Goal: Information Seeking & Learning: Learn about a topic

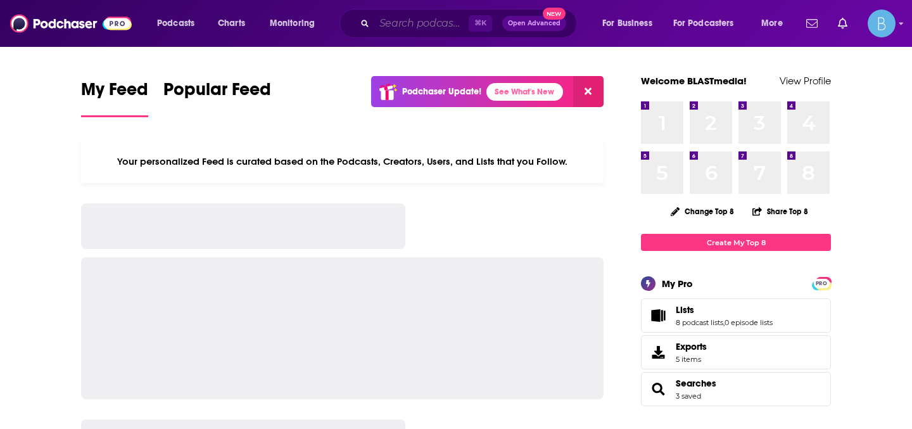
click at [397, 24] on input "Search podcasts, credits, & more..." at bounding box center [421, 23] width 94 height 20
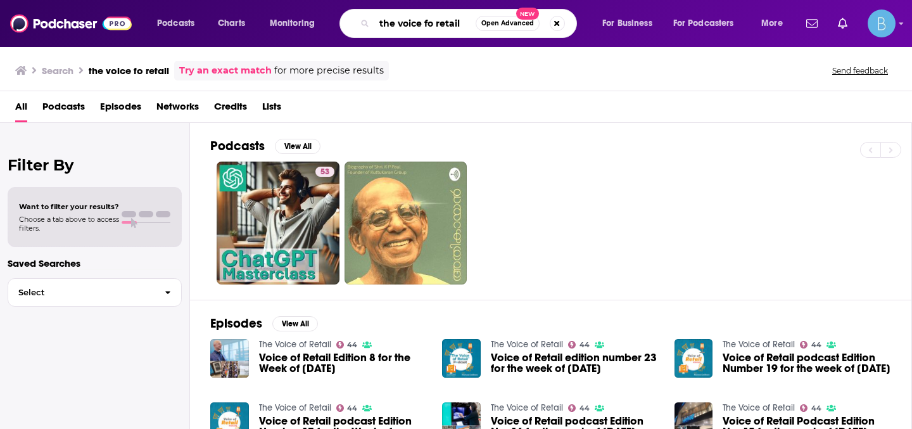
click at [432, 26] on input "the voice fo retail" at bounding box center [424, 23] width 101 height 20
type input "the voice of retail"
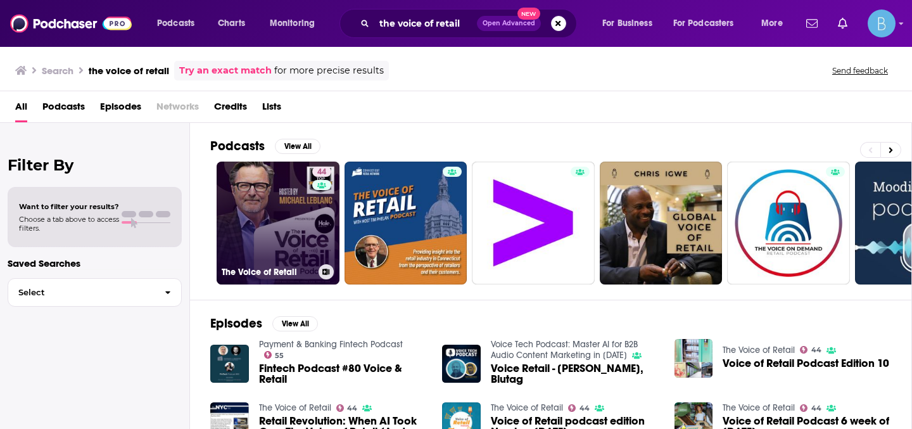
click at [265, 232] on link "44 The Voice of Retail" at bounding box center [278, 222] width 123 height 123
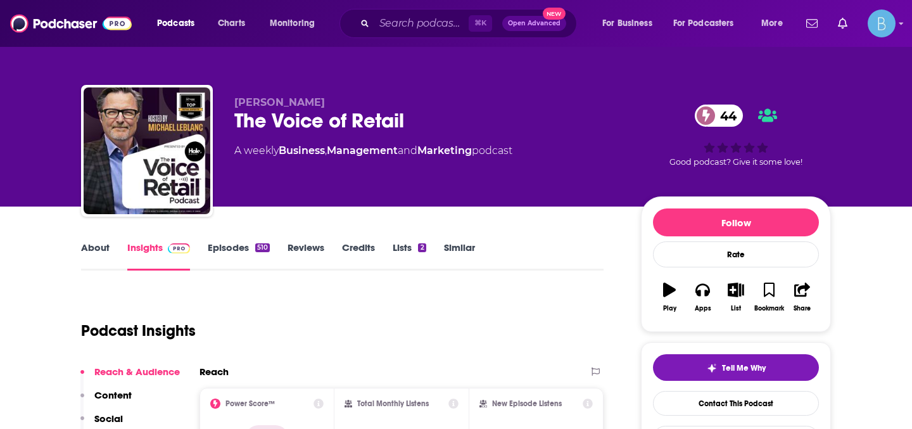
click at [99, 247] on link "About" at bounding box center [95, 255] width 28 height 29
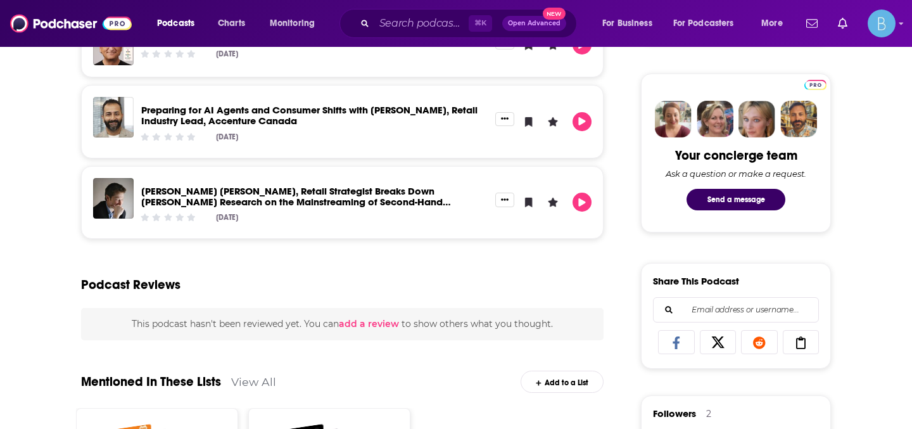
scroll to position [99, 0]
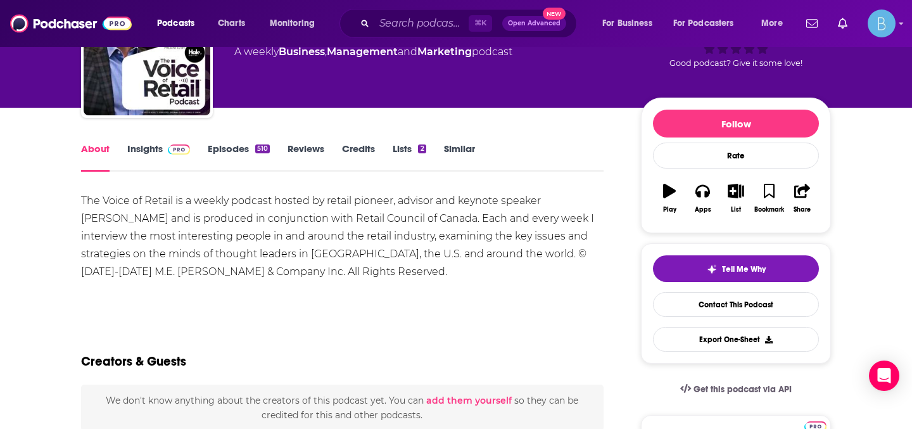
click at [153, 147] on link "Insights" at bounding box center [158, 156] width 63 height 29
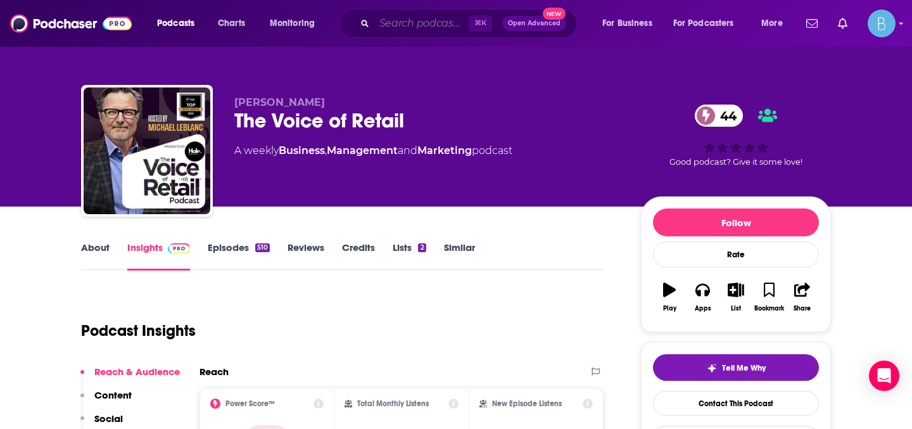
click at [411, 25] on input "Search podcasts, credits, & more..." at bounding box center [421, 23] width 94 height 20
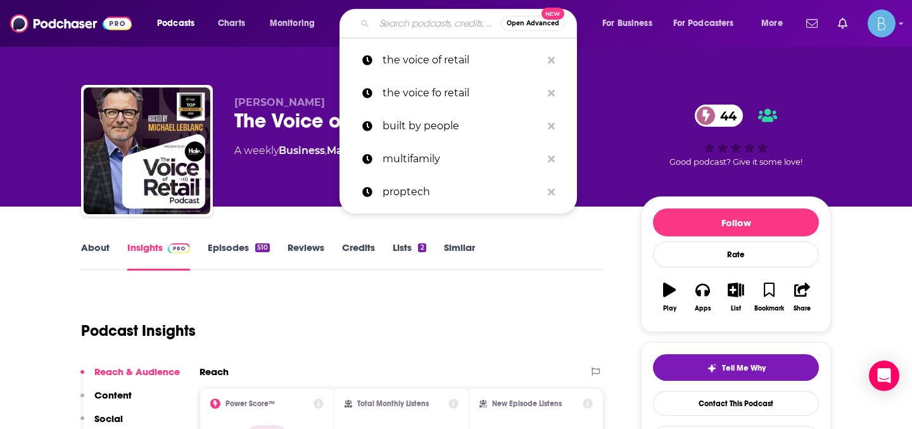
paste input "The Ecommerce Edge Podcast"
type input "The Ecommerce Edge Podcast"
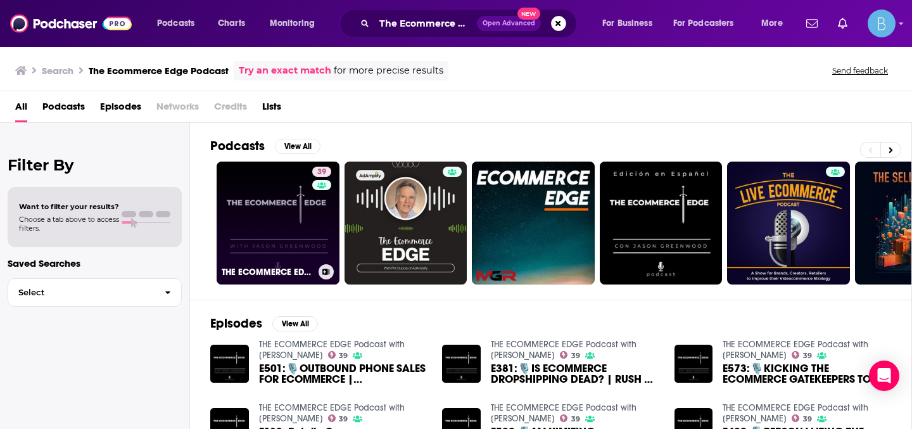
click at [289, 225] on link "39 THE ECOMMERCE EDGE Podcast with [PERSON_NAME]" at bounding box center [278, 222] width 123 height 123
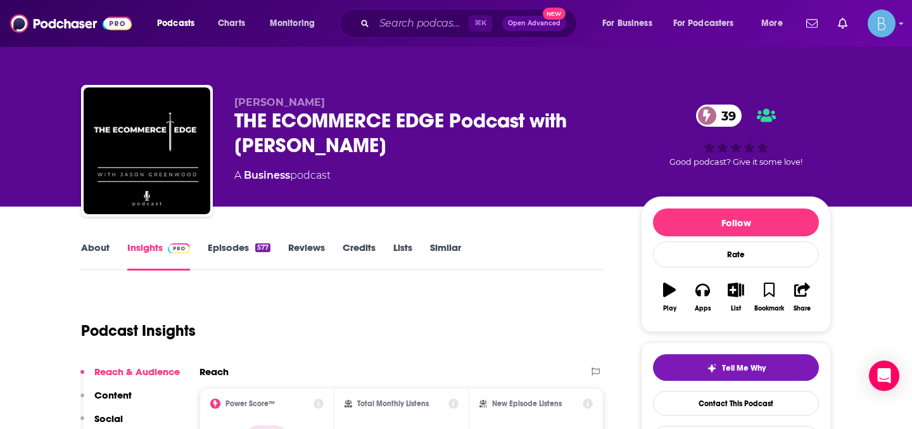
click at [93, 240] on div "About Insights Episodes 577 Reviews Credits Lists Similar" at bounding box center [342, 254] width 522 height 31
click at [96, 255] on link "About" at bounding box center [95, 255] width 28 height 29
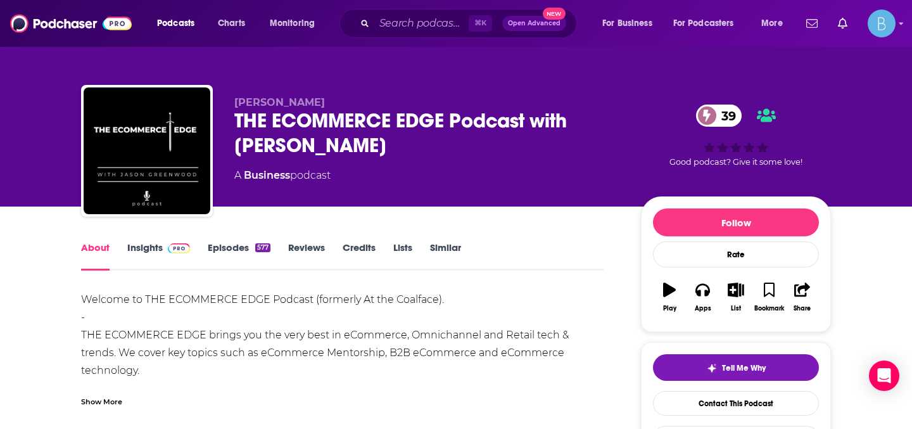
click at [142, 249] on link "Insights" at bounding box center [158, 255] width 63 height 29
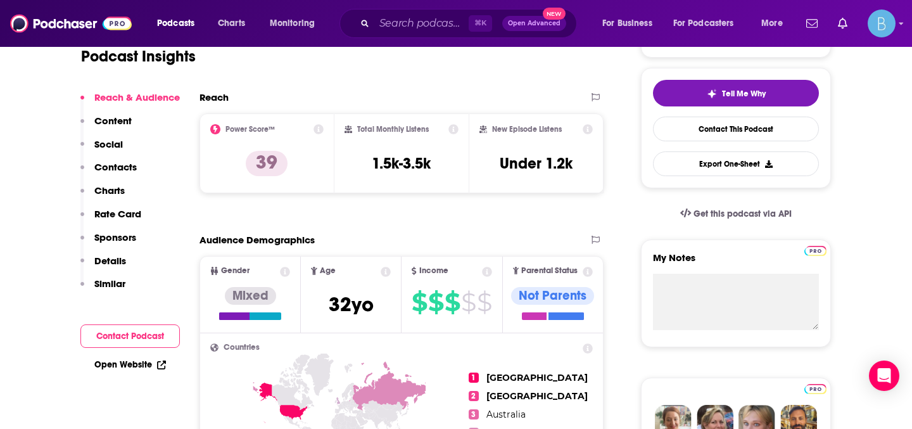
scroll to position [6, 0]
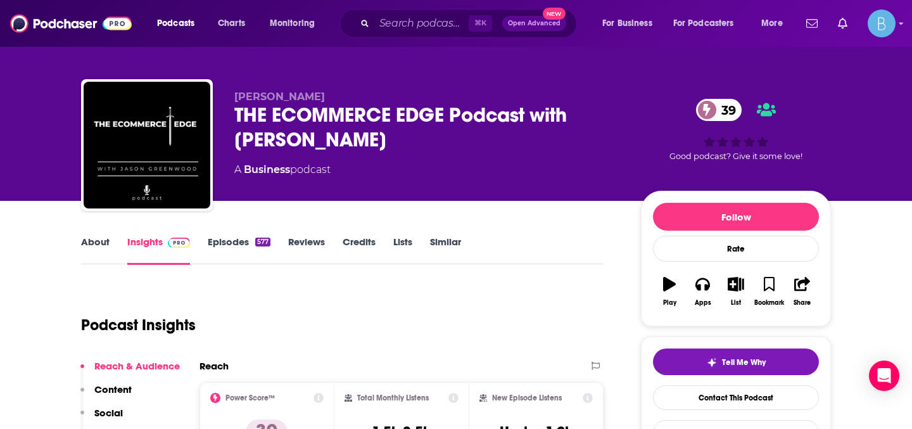
click at [98, 242] on link "About" at bounding box center [95, 250] width 28 height 29
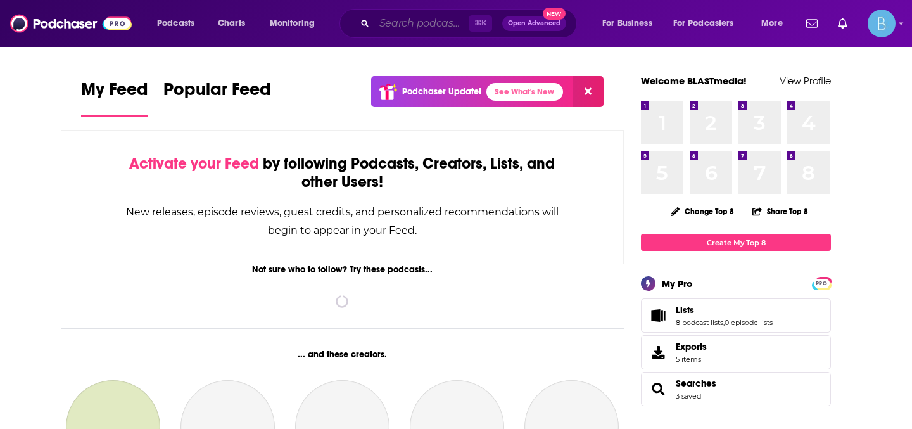
click at [401, 21] on input "Search podcasts, credits, & more..." at bounding box center [421, 23] width 94 height 20
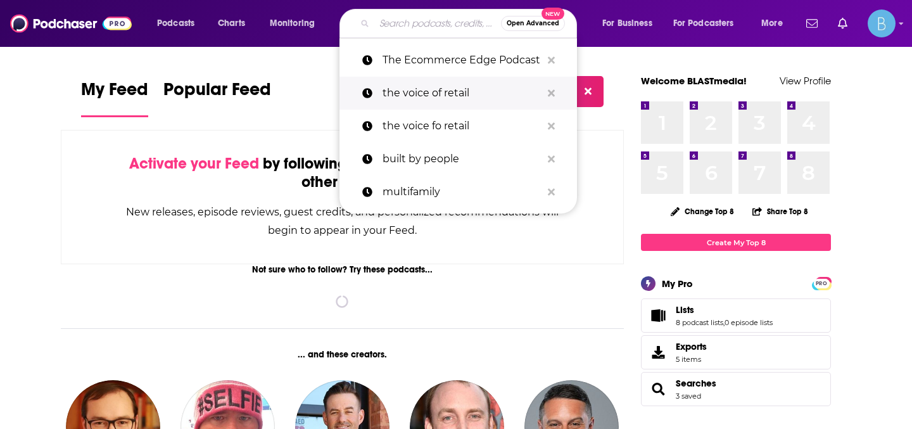
click at [431, 93] on p "the voice of retail" at bounding box center [461, 93] width 159 height 33
type input "the voice of retail"
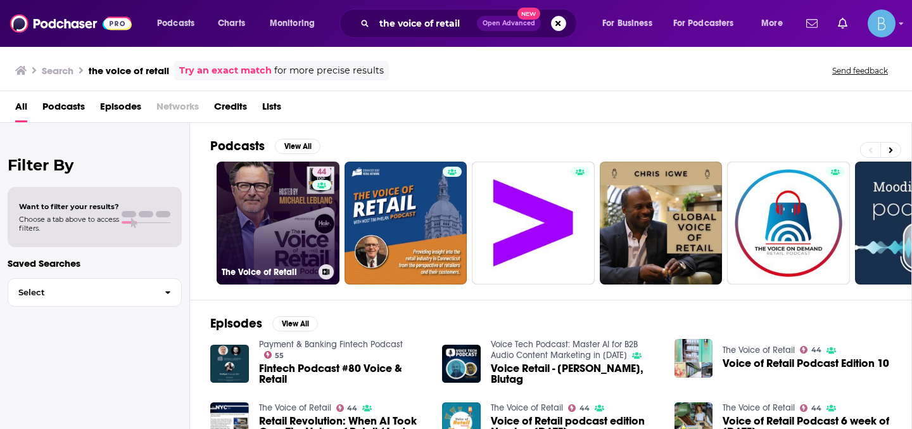
click at [278, 225] on link "44 The Voice of Retail" at bounding box center [278, 222] width 123 height 123
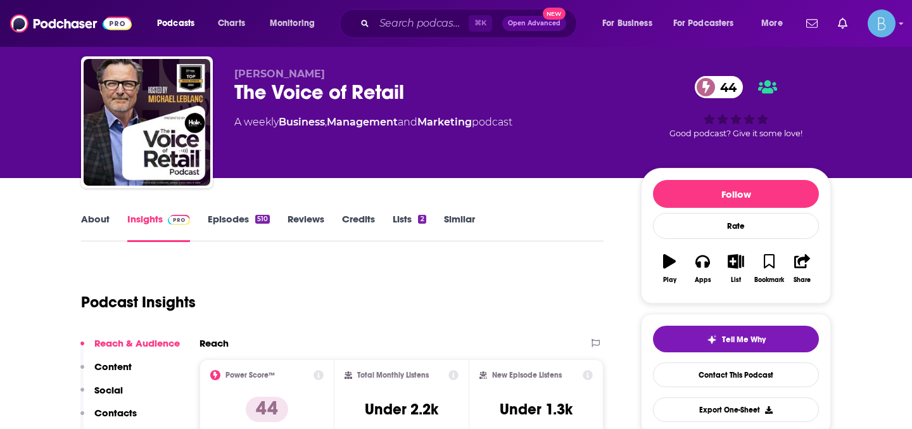
scroll to position [30, 0]
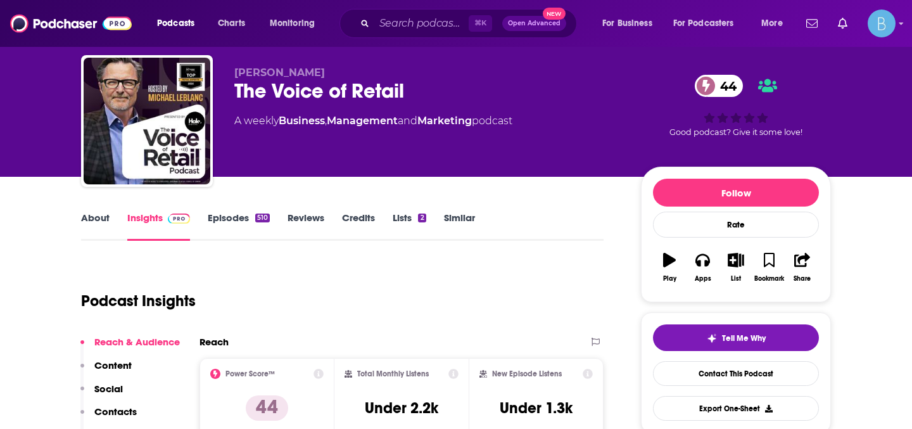
click at [96, 214] on link "About" at bounding box center [95, 225] width 28 height 29
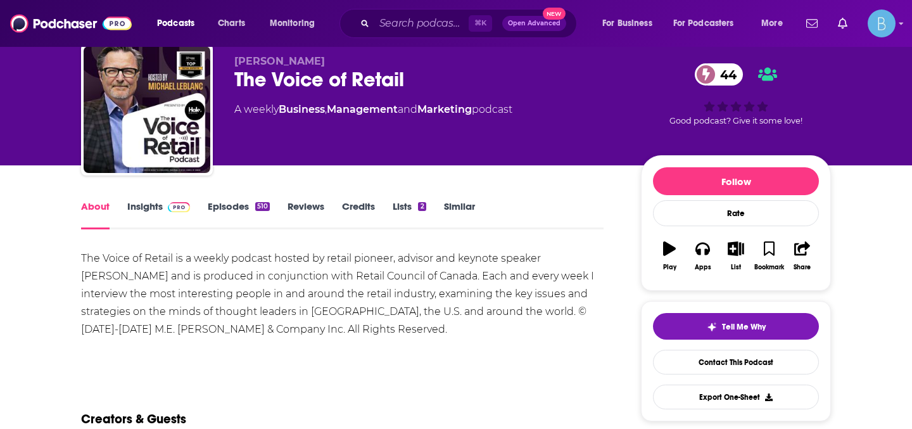
scroll to position [39, 0]
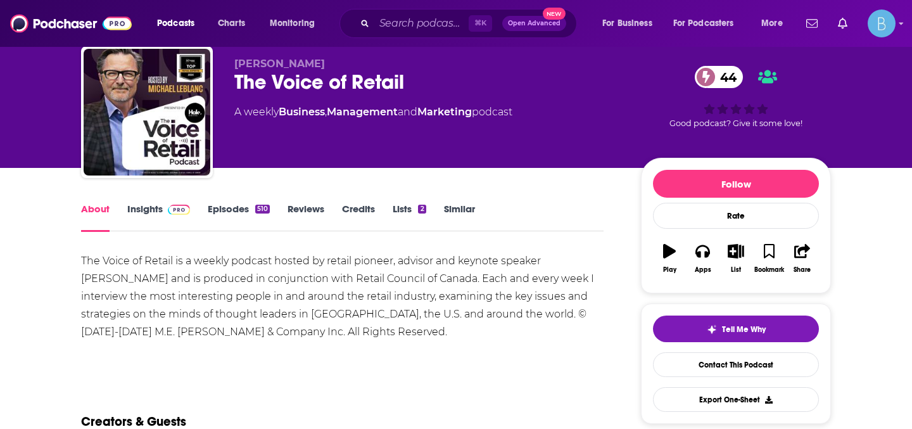
click at [224, 293] on div "The Voice of Retail is a weekly podcast hosted by retail pioneer, advisor and k…" at bounding box center [342, 296] width 522 height 89
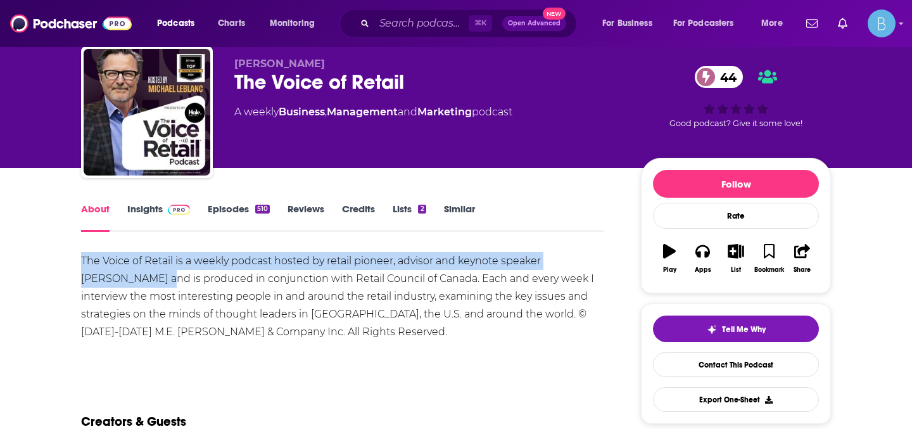
drag, startPoint x: 119, startPoint y: 282, endPoint x: 70, endPoint y: 258, distance: 54.9
click at [103, 261] on div "The Voice of Retail is a weekly podcast hosted by retail pioneer, advisor and k…" at bounding box center [342, 296] width 522 height 89
drag, startPoint x: 122, startPoint y: 282, endPoint x: 175, endPoint y: 261, distance: 57.7
click at [175, 261] on div "The Voice of Retail is a weekly podcast hosted by retail pioneer, advisor and k…" at bounding box center [342, 296] width 522 height 89
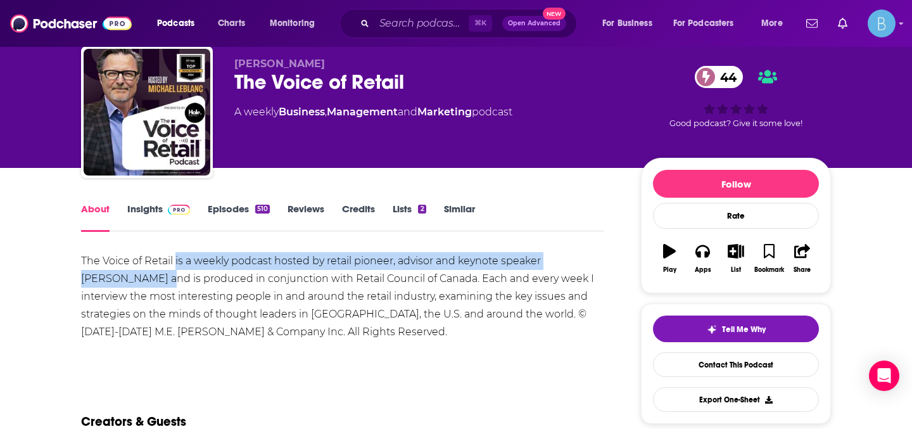
copy div "is a weekly podcast hosted by retail pioneer, advisor and keynote speaker Micha…"
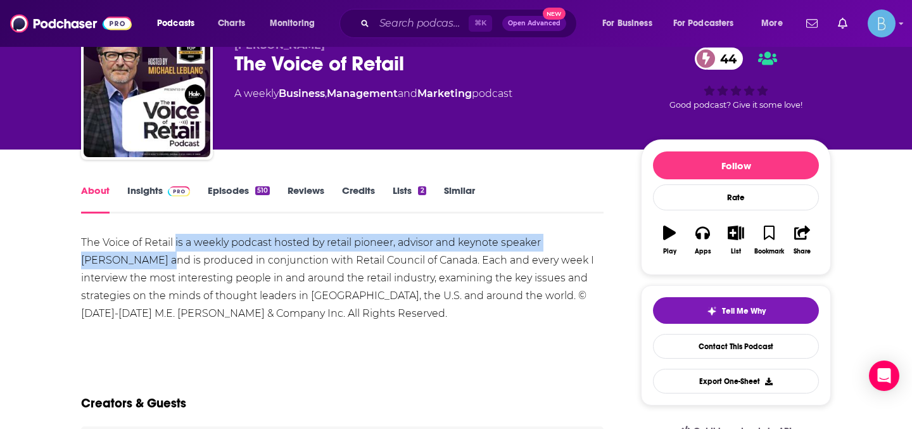
scroll to position [59, 0]
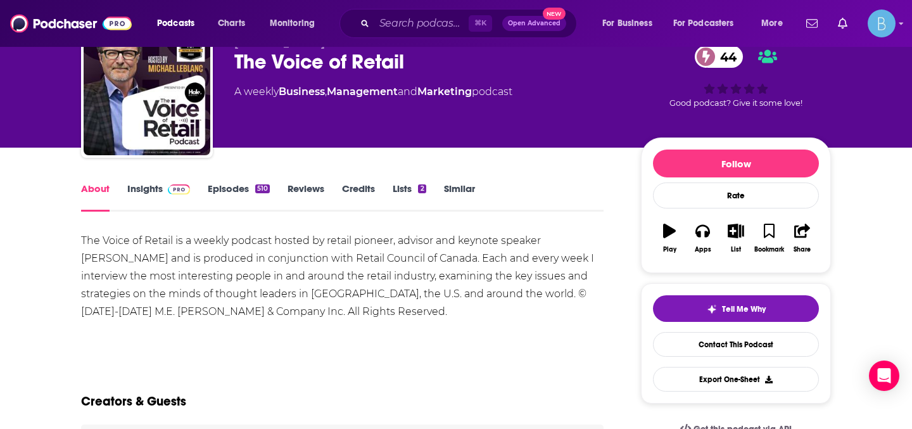
click at [203, 299] on div "The Voice of Retail is a weekly podcast hosted by retail pioneer, advisor and k…" at bounding box center [342, 276] width 522 height 89
click at [252, 289] on div "The Voice of Retail is a weekly podcast hosted by retail pioneer, advisor and k…" at bounding box center [342, 276] width 522 height 89
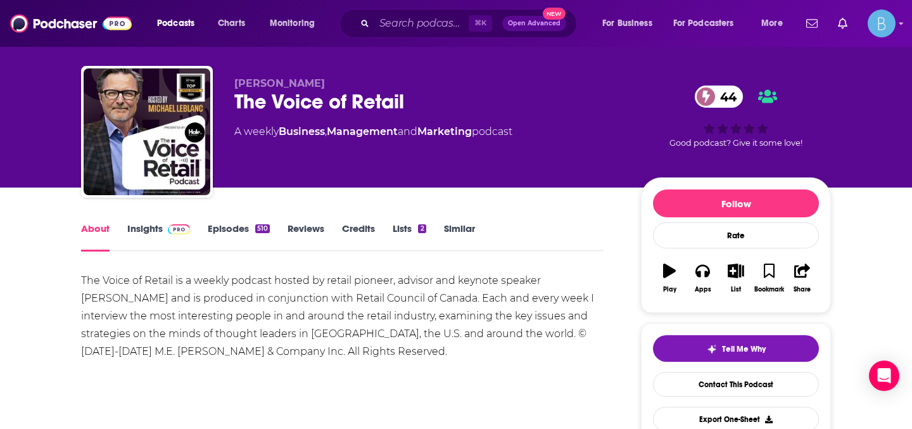
scroll to position [0, 0]
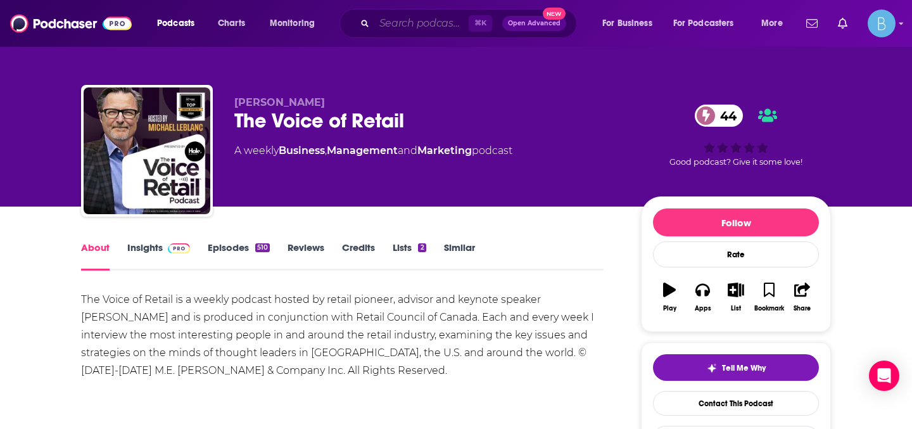
click at [418, 24] on input "Search podcasts, credits, & more..." at bounding box center [421, 23] width 94 height 20
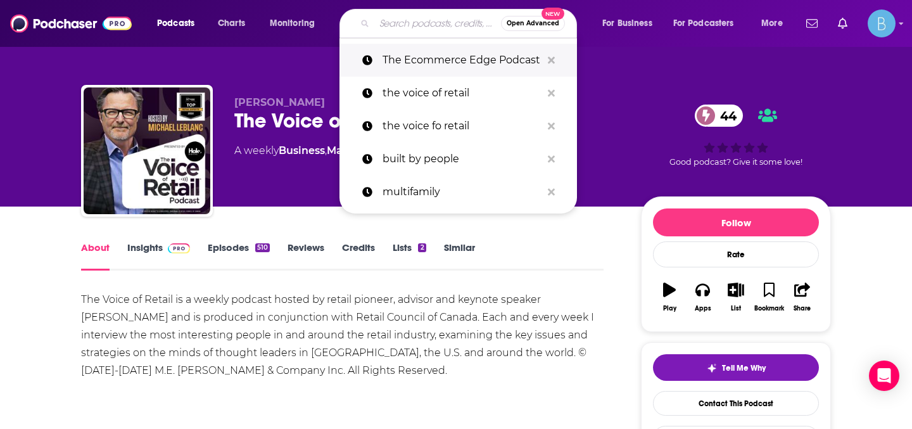
click at [434, 67] on p "The Ecommerce Edge Podcast" at bounding box center [461, 60] width 159 height 33
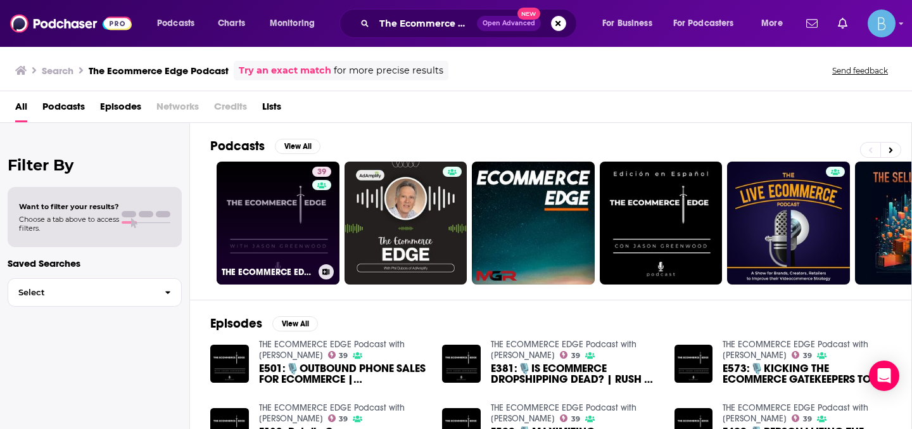
click at [268, 223] on link "39 THE ECOMMERCE EDGE Podcast with [PERSON_NAME]" at bounding box center [278, 222] width 123 height 123
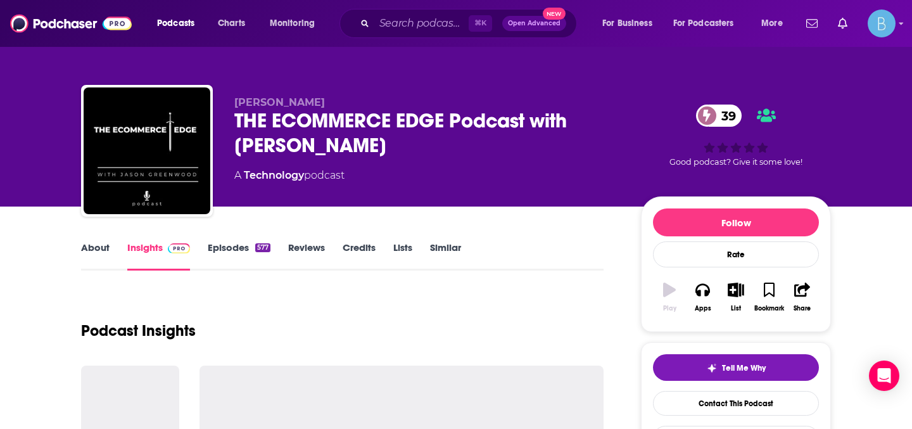
click at [91, 255] on link "About" at bounding box center [95, 255] width 28 height 29
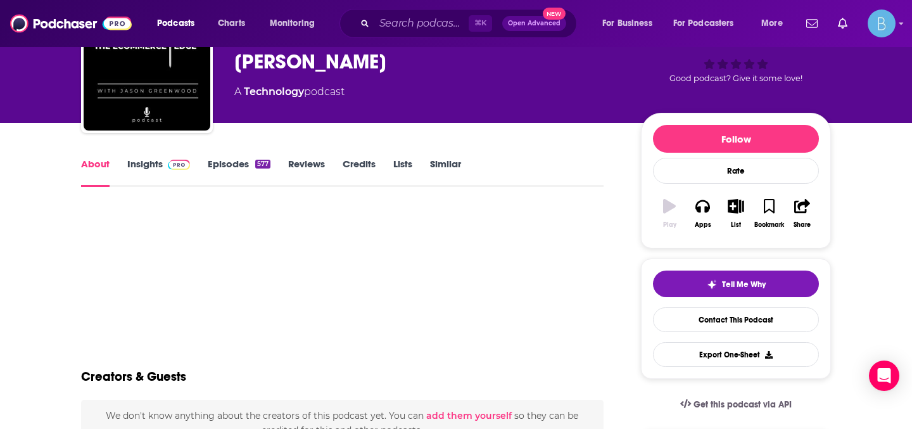
scroll to position [148, 0]
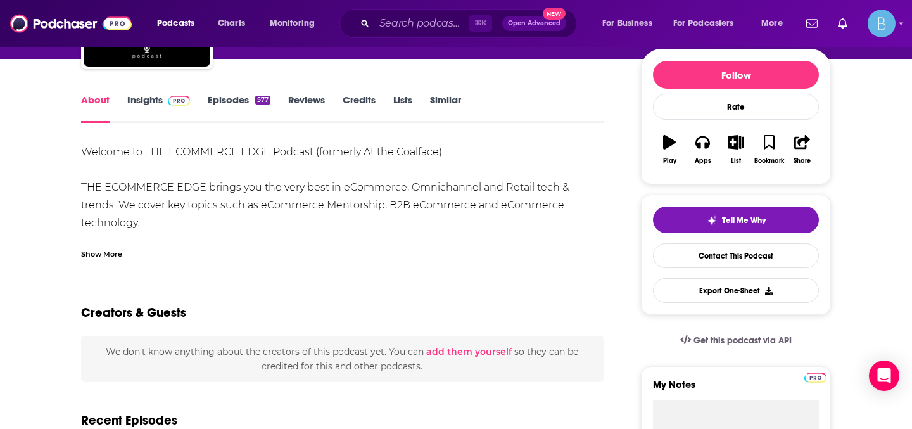
click at [106, 253] on div "Show More" at bounding box center [101, 253] width 41 height 12
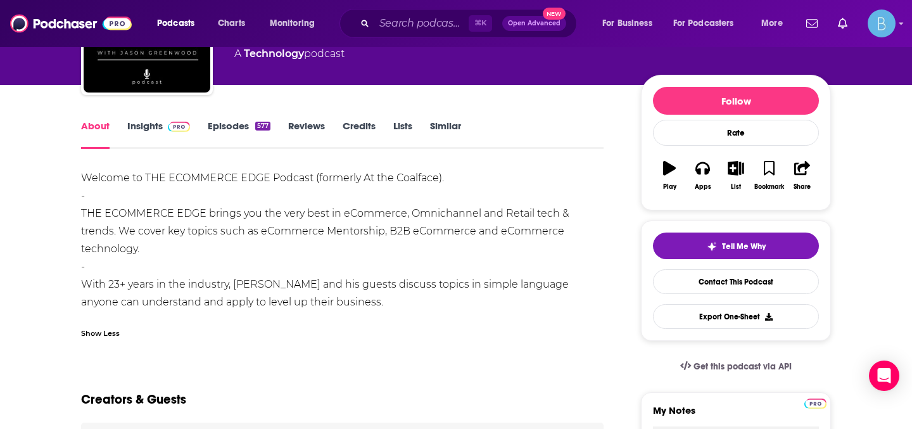
scroll to position [117, 0]
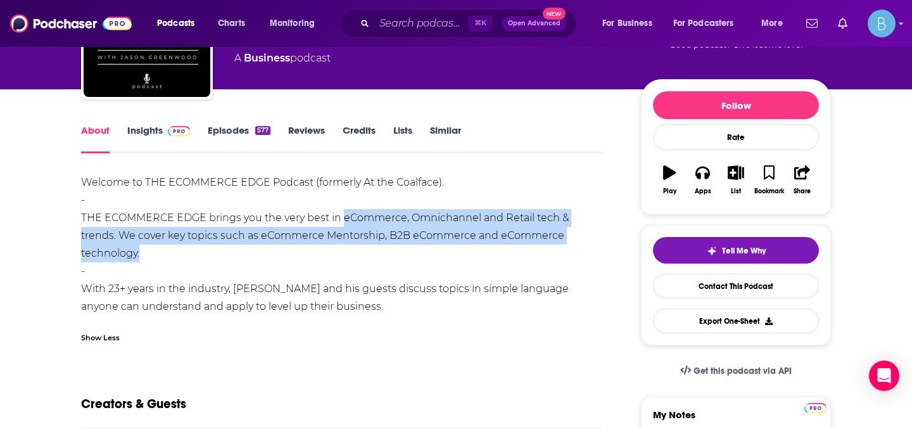
drag, startPoint x: 145, startPoint y: 255, endPoint x: 344, endPoint y: 217, distance: 202.3
click at [344, 217] on div "Welcome to THE ECOMMERCE EDGE Podcast (formerly At the Coalface). - THE ECOMMER…" at bounding box center [342, 244] width 522 height 142
copy div "eCommerce, Omnichannel and Retail tech & trends. We cover key topics such as eC…"
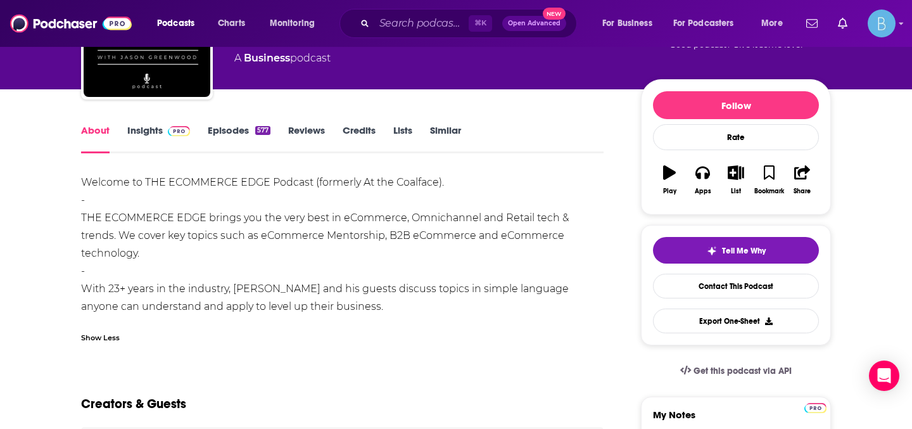
click at [286, 293] on div "Welcome to THE ECOMMERCE EDGE Podcast (formerly At the Coalface). - THE ECOMMER…" at bounding box center [342, 244] width 522 height 142
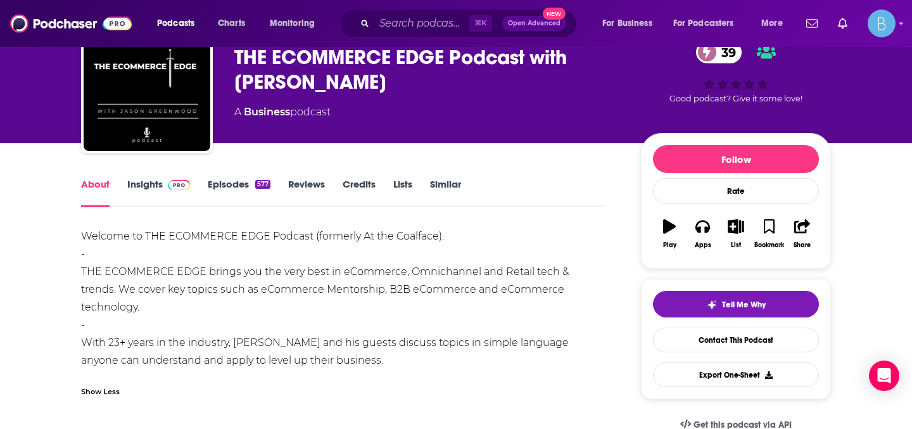
scroll to position [0, 0]
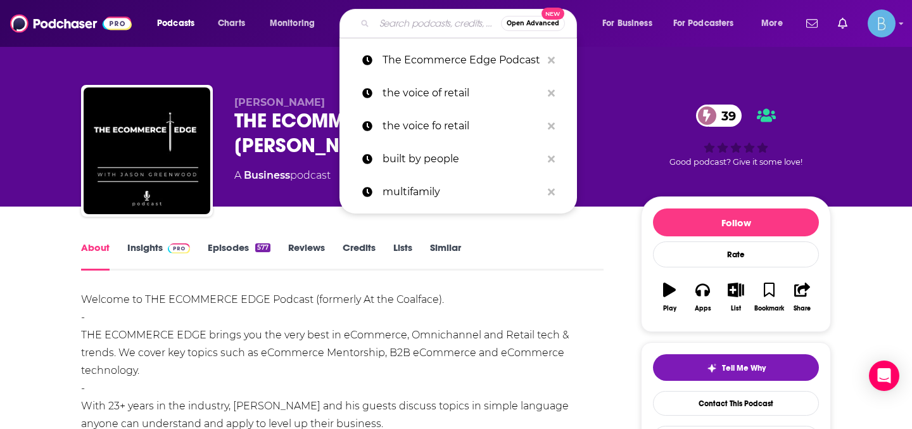
click at [413, 23] on input "Search podcasts, credits, & more..." at bounding box center [437, 23] width 127 height 20
click at [430, 89] on p "the voice of retail" at bounding box center [461, 93] width 159 height 33
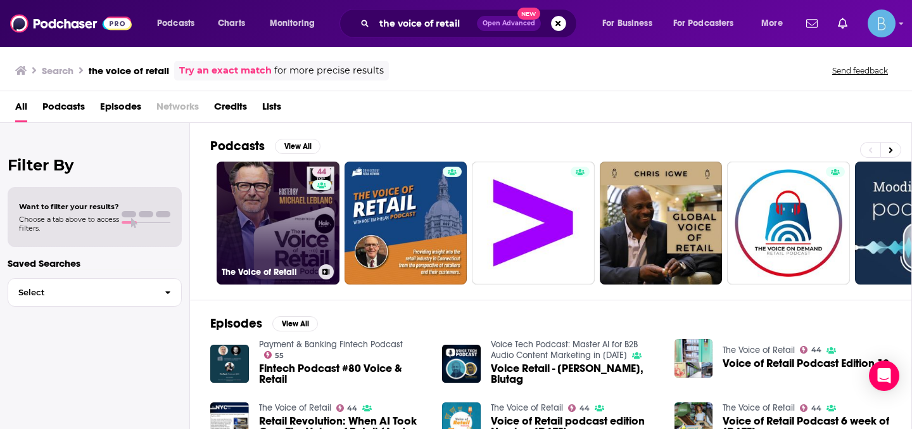
click at [289, 230] on link "44 The Voice of Retail" at bounding box center [278, 222] width 123 height 123
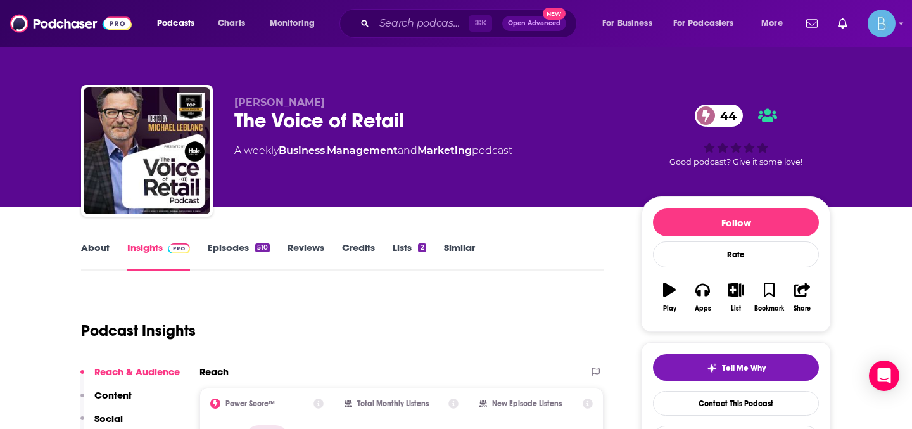
click at [98, 248] on link "About" at bounding box center [95, 255] width 28 height 29
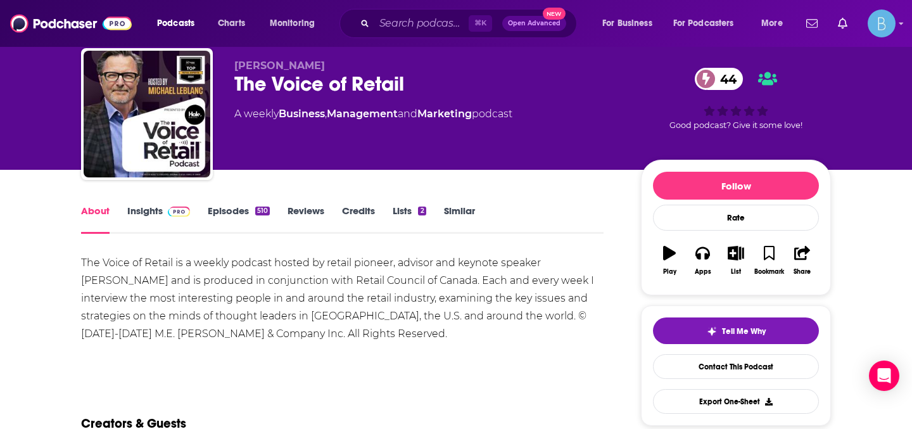
scroll to position [38, 0]
